Goal: Obtain resource: Download file/media

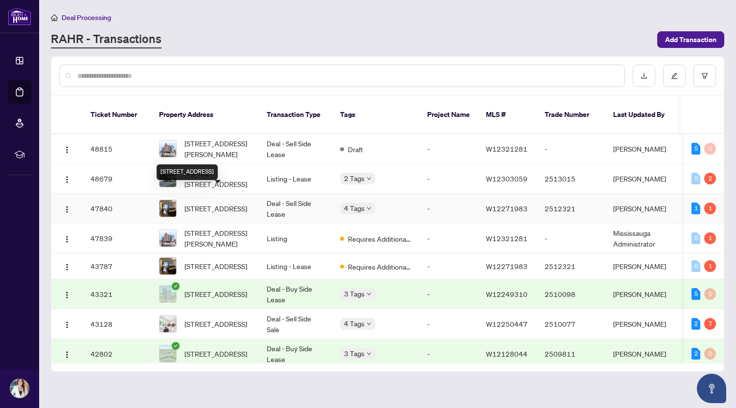
click at [196, 203] on span "[STREET_ADDRESS]" at bounding box center [216, 208] width 63 height 11
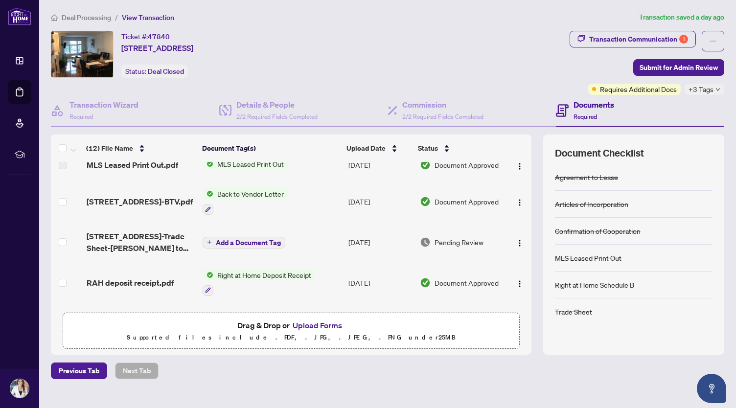
scroll to position [196, 0]
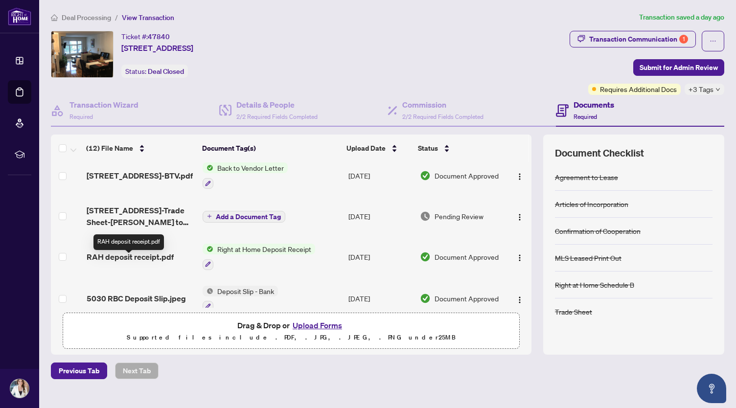
click at [129, 262] on span "RAH deposit receipt.pdf" at bounding box center [130, 257] width 87 height 12
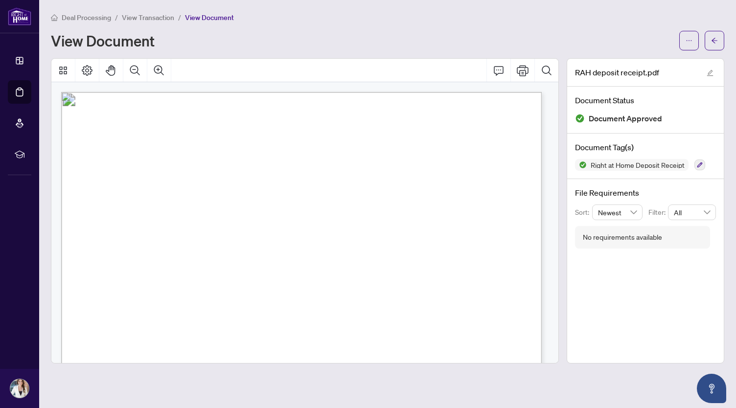
click at [272, 202] on div "Right at Home Realty 895 Don Mills Rd., Suite 401 Toronto ON M3C-1W3 Receipt Au…" at bounding box center [447, 248] width 772 height 999
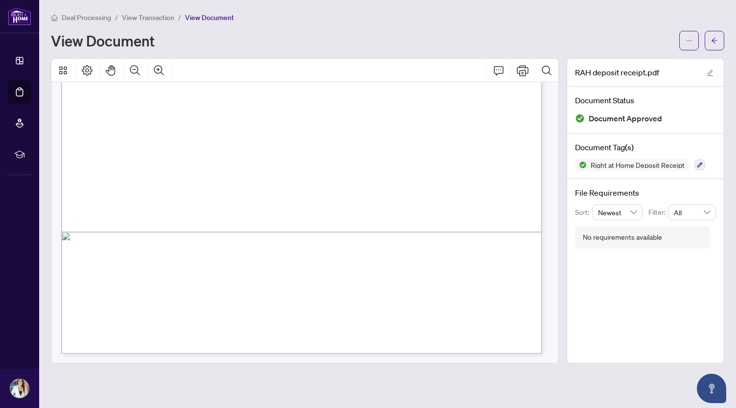
click at [272, 202] on div "Right at Home Realty 895 Don Mills Rd., Suite 401 Toronto ON M3C-1W3 Receipt Au…" at bounding box center [447, 231] width 772 height 999
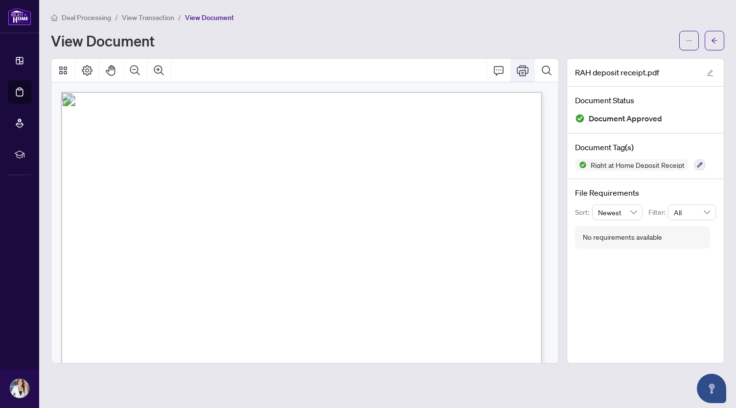
click at [525, 66] on icon "Print" at bounding box center [523, 71] width 12 height 12
